Goal: Task Accomplishment & Management: Complete application form

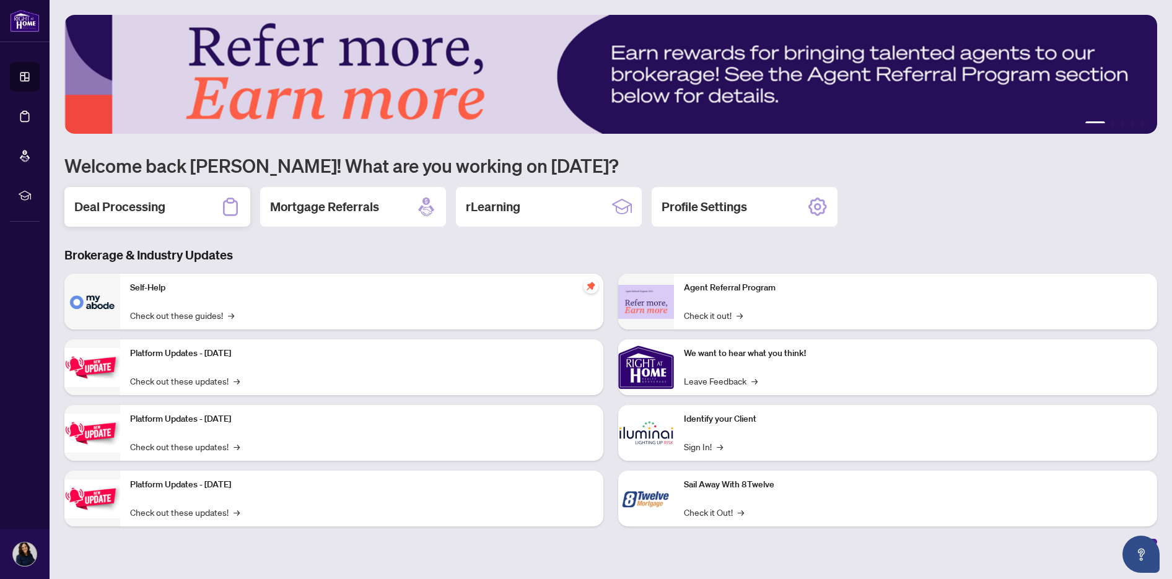
click at [125, 213] on h2 "Deal Processing" at bounding box center [119, 206] width 91 height 17
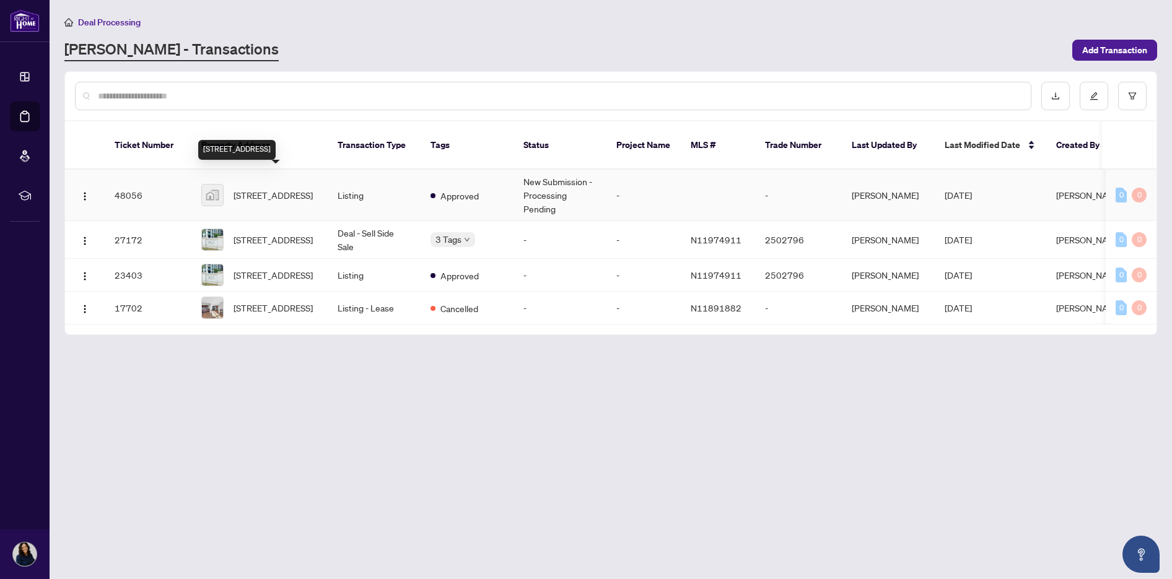
click at [274, 188] on span "[STREET_ADDRESS]" at bounding box center [272, 195] width 79 height 14
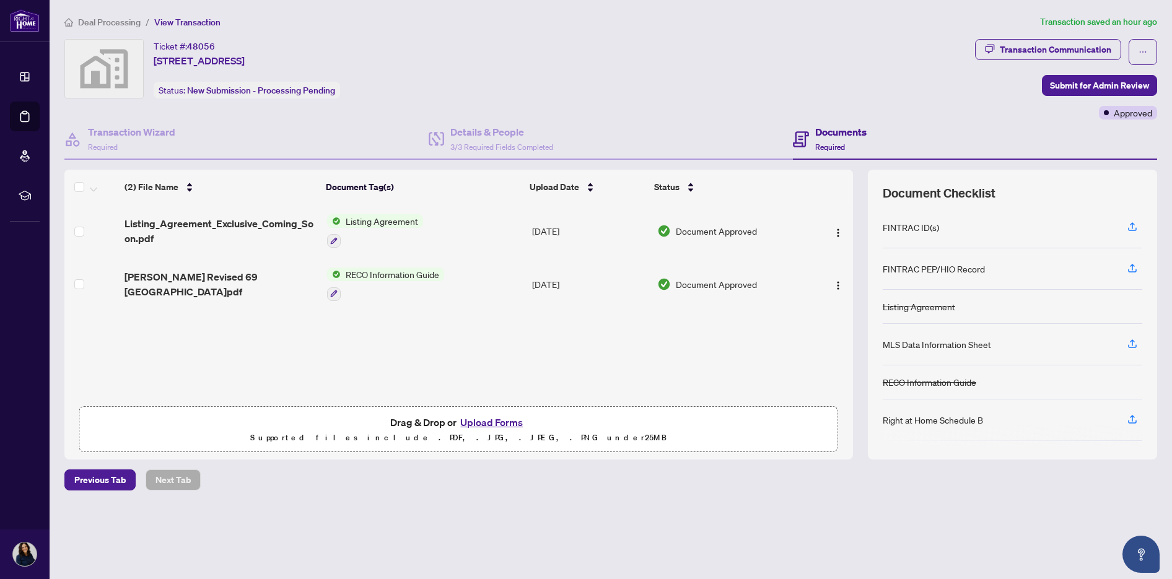
click at [505, 422] on button "Upload Forms" at bounding box center [491, 422] width 70 height 16
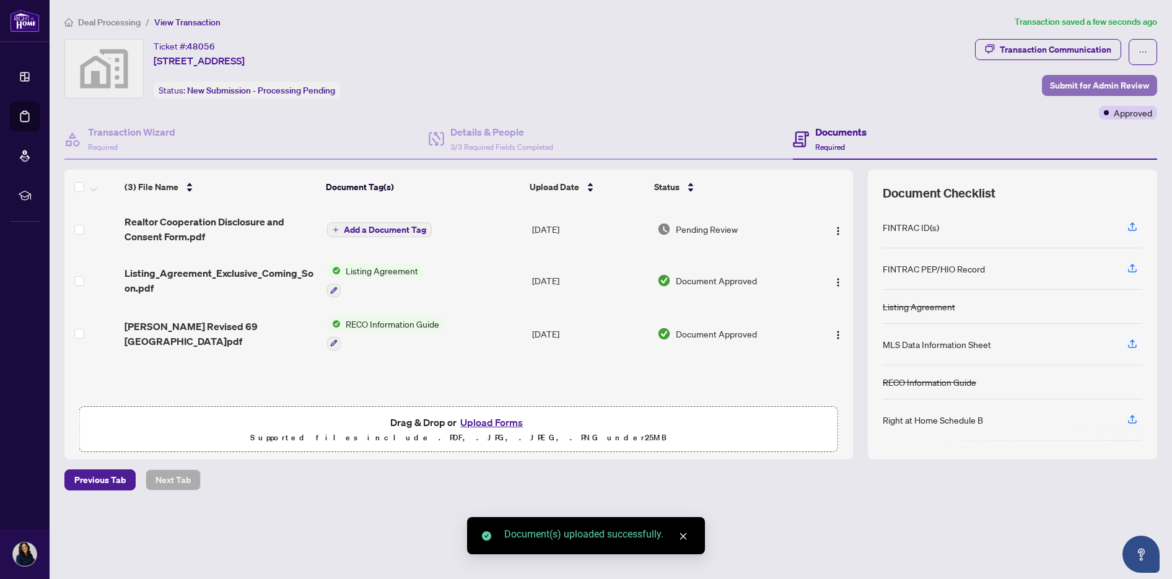
click at [1083, 89] on span "Submit for Admin Review" at bounding box center [1099, 86] width 99 height 20
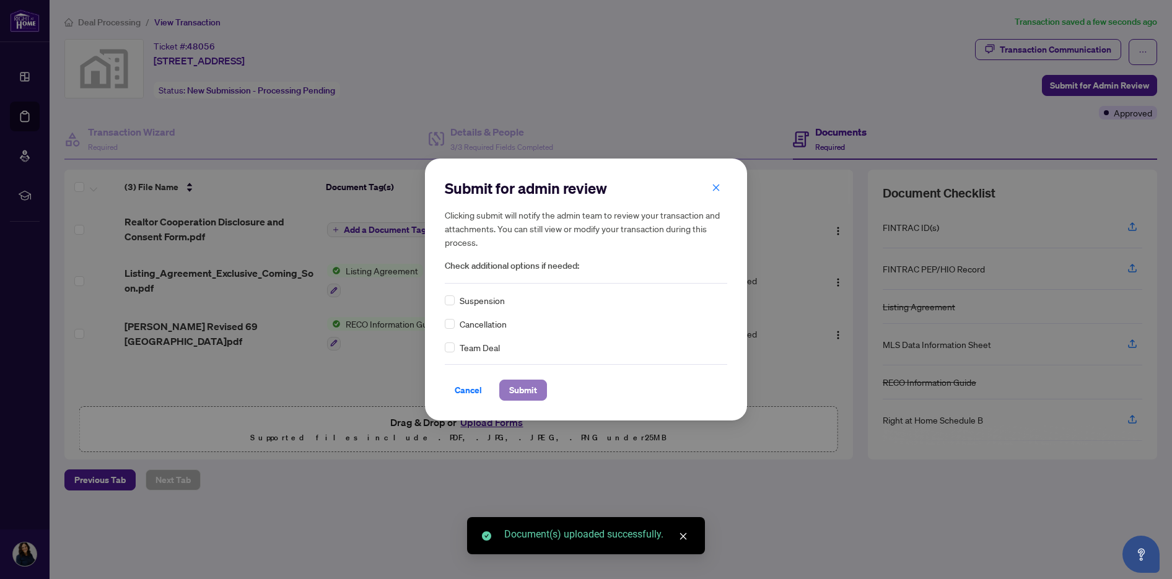
click at [520, 386] on span "Submit" at bounding box center [523, 390] width 28 height 20
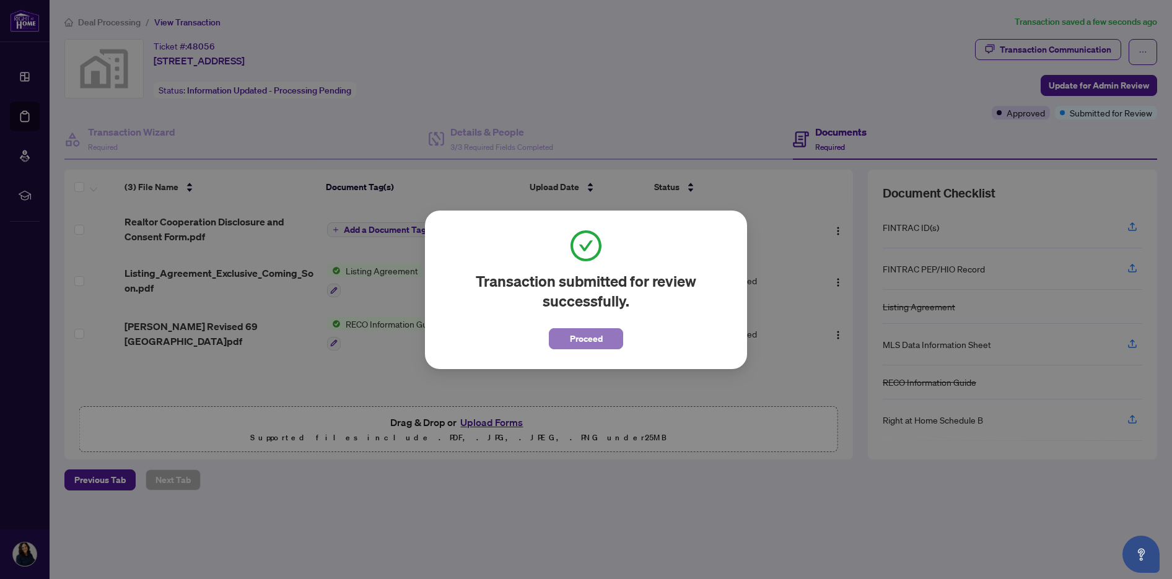
click at [600, 339] on span "Proceed" at bounding box center [586, 339] width 33 height 20
